Goal: Transaction & Acquisition: Book appointment/travel/reservation

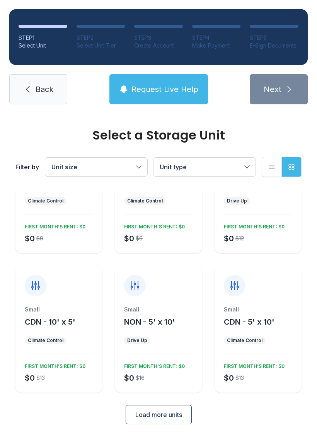
scroll to position [67, 0]
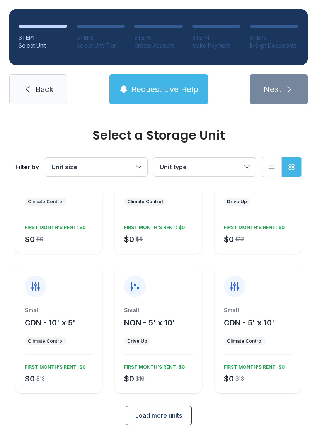
click at [167, 419] on span "Load more units" at bounding box center [158, 415] width 47 height 9
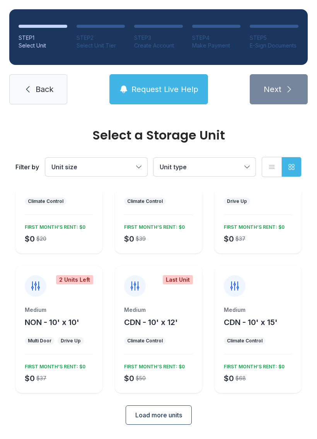
scroll to position [346, 0]
click at [177, 415] on span "Load more units" at bounding box center [158, 415] width 47 height 9
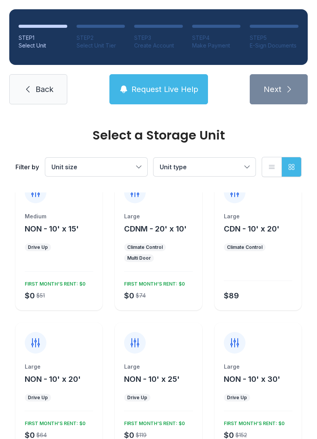
scroll to position [580, 0]
click at [53, 360] on div "Large NON - 10' x 20' Drive Up $0 $64 FIRST MONTH’S RENT: $0" at bounding box center [58, 385] width 87 height 127
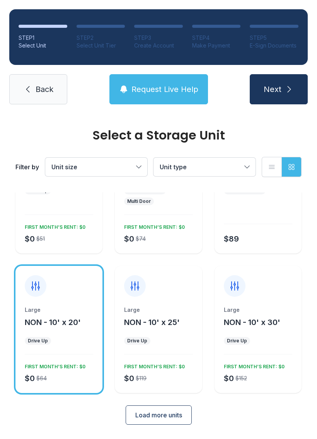
scroll to position [636, 0]
click at [72, 313] on div "Large" at bounding box center [59, 311] width 68 height 8
click at [70, 367] on div "FIRST MONTH’S RENT: $0" at bounding box center [54, 365] width 64 height 9
click at [46, 342] on div "Drive Up" at bounding box center [38, 341] width 20 height 6
click at [283, 89] on button "Next" at bounding box center [279, 89] width 58 height 30
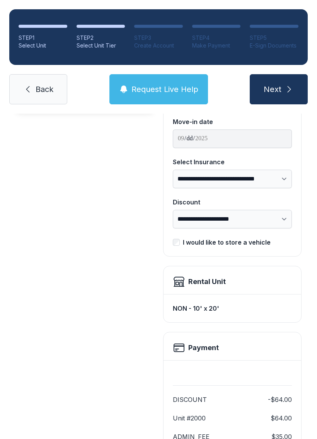
scroll to position [72, 0]
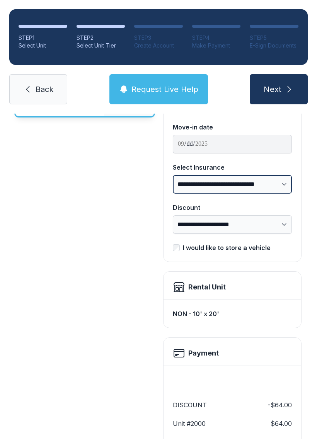
click at [287, 186] on select "**********" at bounding box center [232, 184] width 119 height 19
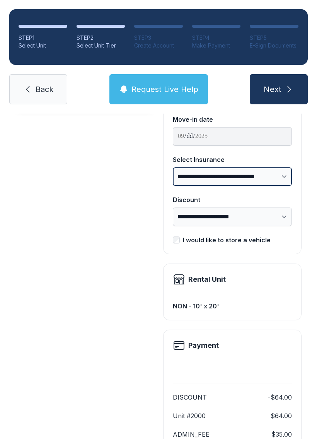
scroll to position [79, 0]
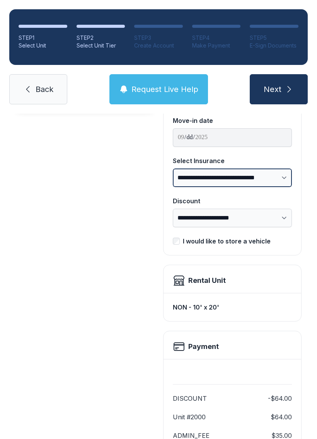
click at [286, 176] on select "**********" at bounding box center [232, 178] width 119 height 19
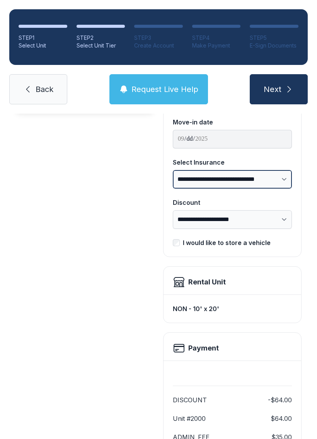
scroll to position [77, 0]
click at [282, 180] on select "**********" at bounding box center [232, 179] width 119 height 19
click at [281, 177] on select "**********" at bounding box center [232, 179] width 119 height 19
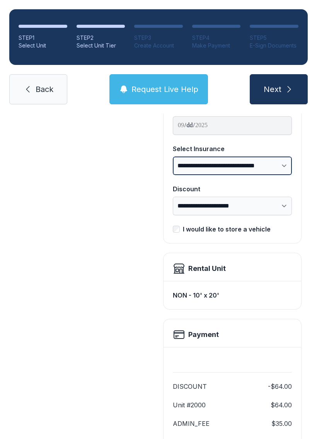
scroll to position [94, 0]
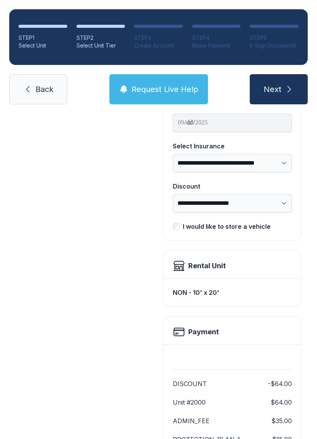
click at [293, 88] on icon "submit" at bounding box center [289, 89] width 9 height 9
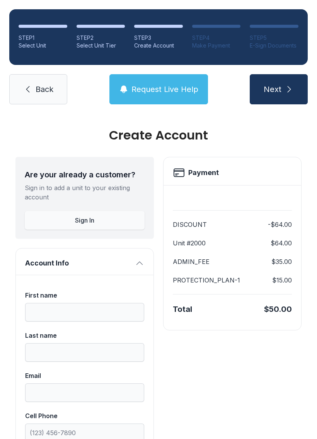
click at [152, 81] on button "Request Live Help" at bounding box center [158, 89] width 99 height 30
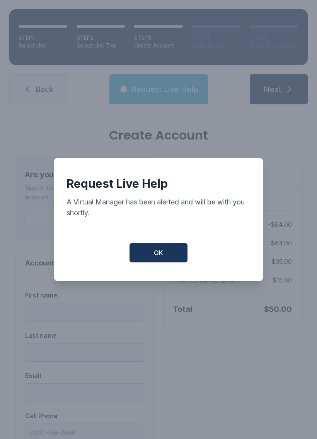
click at [163, 254] on button "OK" at bounding box center [159, 252] width 58 height 19
